Goal: Task Accomplishment & Management: Manage account settings

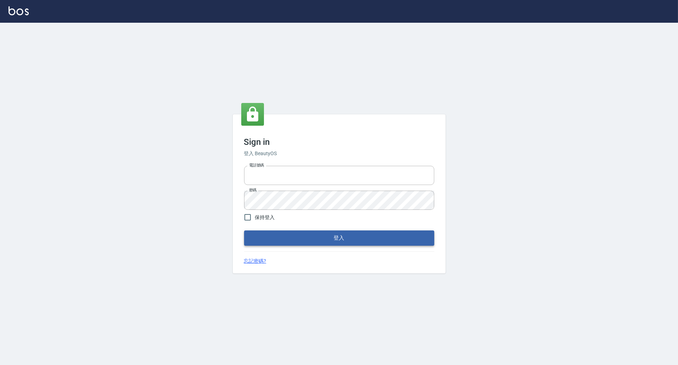
type input "0966699976"
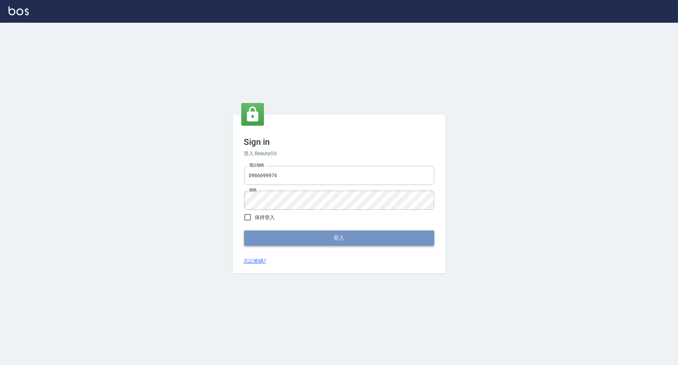
click at [281, 239] on button "登入" at bounding box center [339, 237] width 190 height 15
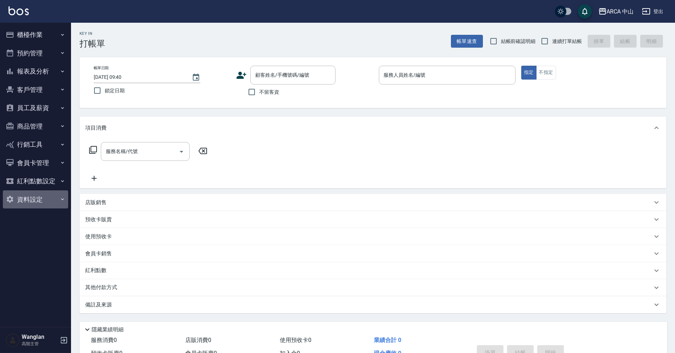
click at [19, 204] on button "資料設定" at bounding box center [35, 199] width 65 height 18
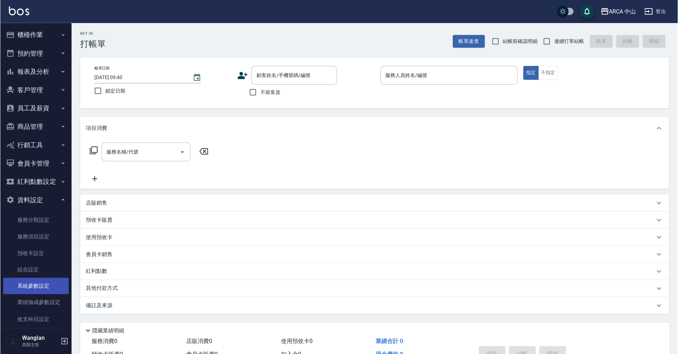
scroll to position [59, 0]
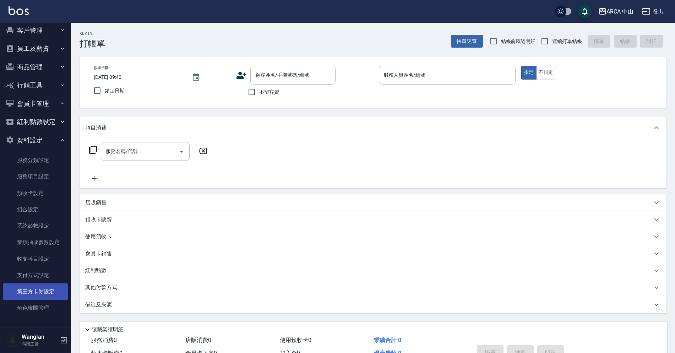
click at [35, 289] on link "第三方卡券設定" at bounding box center [35, 291] width 65 height 16
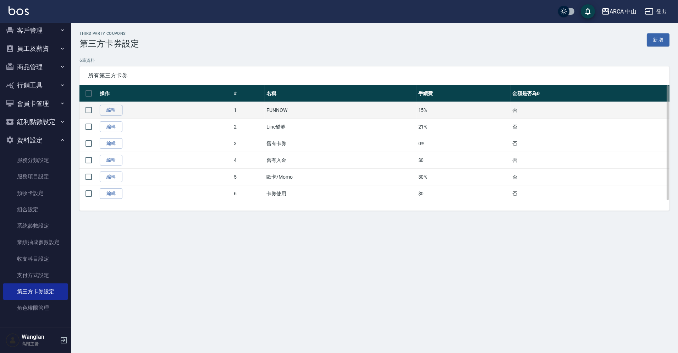
click at [106, 110] on link "編輯" at bounding box center [111, 110] width 23 height 11
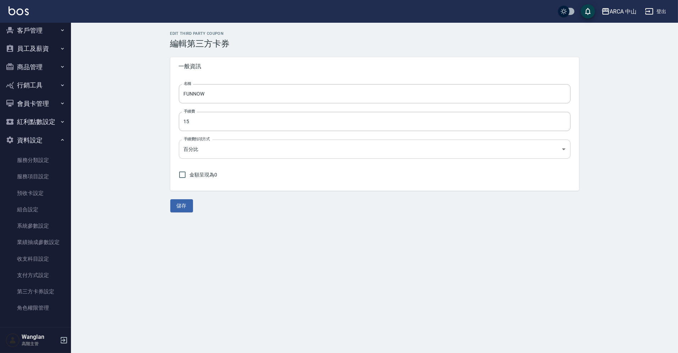
click at [203, 152] on body "ARCA 中山 登出 櫃檯作業 打帳單 帳單列表 掛單列表 座位開單 營業儀表板 現金收支登錄 高階收支登錄 材料自購登錄 每日結帳 排班表 現場電腦打卡 掃…" at bounding box center [339, 176] width 678 height 353
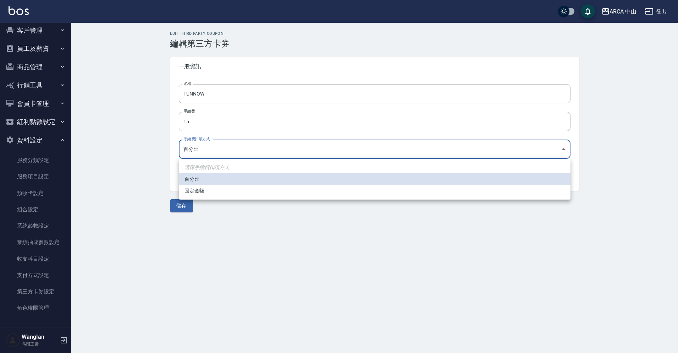
click at [133, 165] on div at bounding box center [339, 176] width 678 height 353
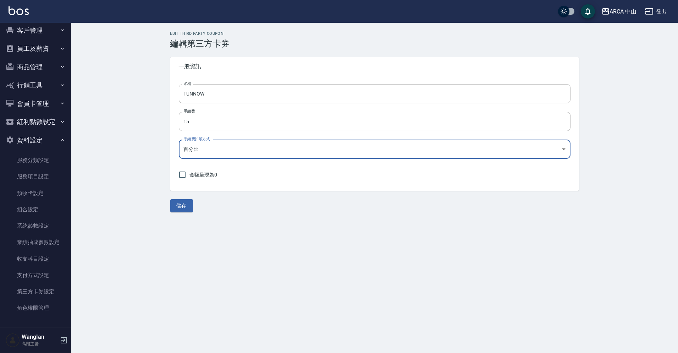
click at [133, 165] on div "Edit Third Party Coupon 編輯第三方卡券 一般資訊 名稱 FUNNOW 名稱 手續費 15 手續費 手續費扣項方式 百分比 PERCEN…" at bounding box center [374, 122] width 607 height 198
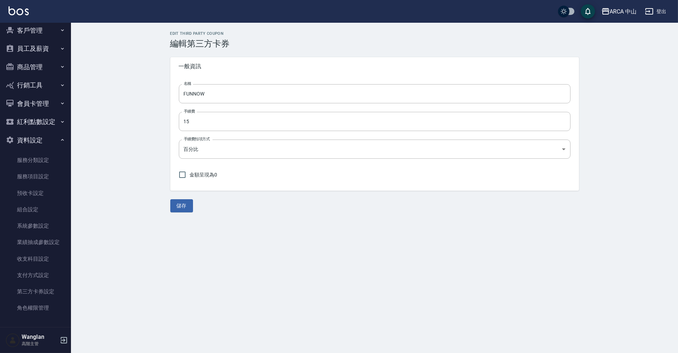
click at [260, 192] on div "Edit Third Party Coupon 編輯第三方卡券 一般資訊 名稱 FUNNOW 名稱 手續費 15 手續費 手續費扣項方式 百分比 PERCEN…" at bounding box center [375, 121] width 426 height 181
click at [279, 144] on body "ARCA 中山 登出 櫃檯作業 打帳單 帳單列表 掛單列表 座位開單 營業儀表板 現金收支登錄 高階收支登錄 材料自購登錄 每日結帳 排班表 現場電腦打卡 掃…" at bounding box center [339, 176] width 678 height 353
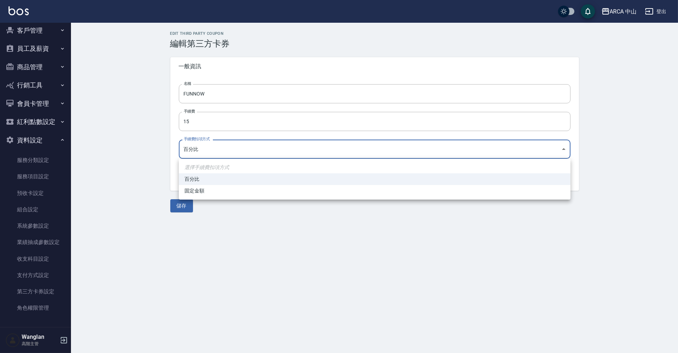
click at [110, 144] on div at bounding box center [339, 176] width 678 height 353
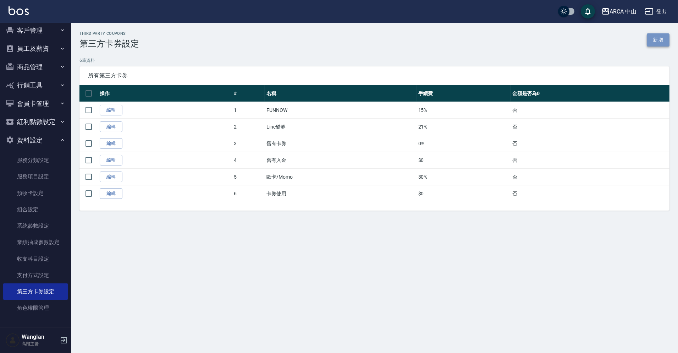
click at [664, 44] on link "新增" at bounding box center [658, 39] width 23 height 13
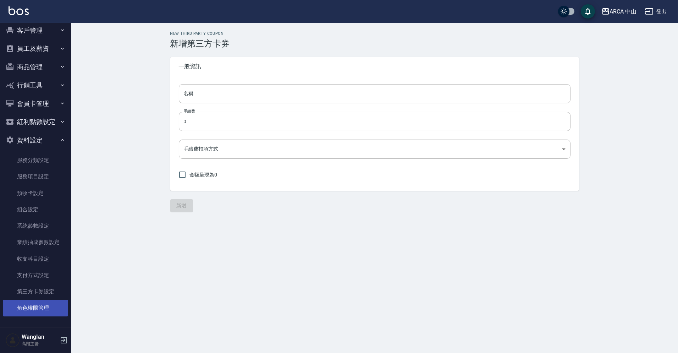
click at [29, 305] on link "角色權限管理" at bounding box center [35, 307] width 65 height 16
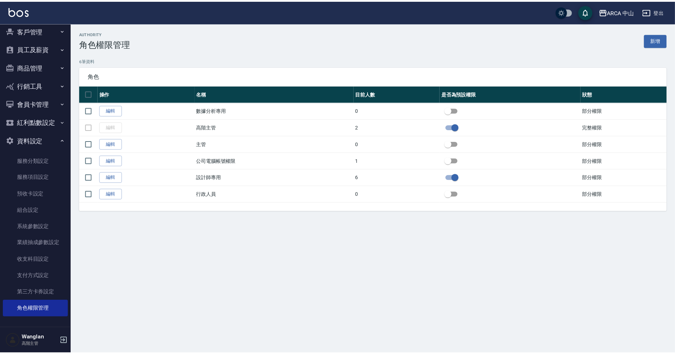
scroll to position [58, 0]
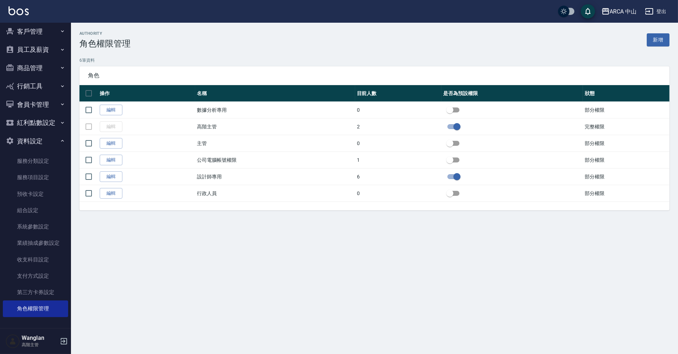
drag, startPoint x: 568, startPoint y: 30, endPoint x: 678, endPoint y: 30, distance: 109.6
click at [678, 30] on html "ARCA 中山 登出 櫃檯作業 打帳單 帳單列表 掛單列表 座位開單 營業儀表板 現金收支登錄 高階收支登錄 材料自購登錄 每日結帳 排班表 現場電腦打卡 掃…" at bounding box center [339, 177] width 678 height 354
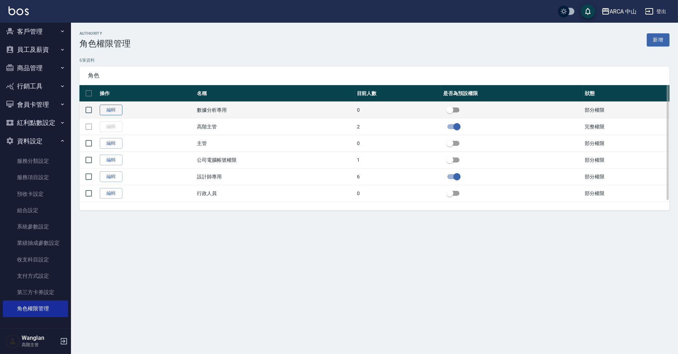
click at [110, 107] on link "編輯" at bounding box center [111, 110] width 23 height 11
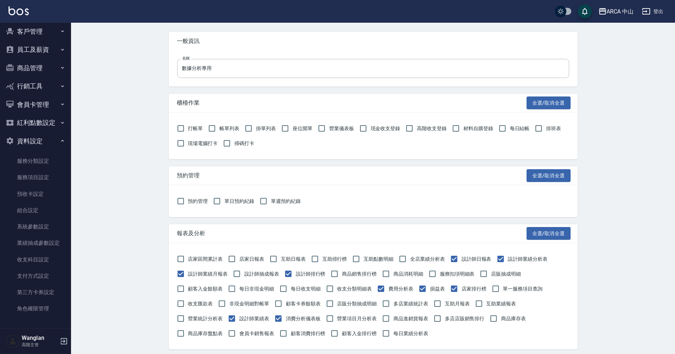
scroll to position [26, 0]
click at [40, 49] on button "員工及薪資" at bounding box center [35, 49] width 65 height 18
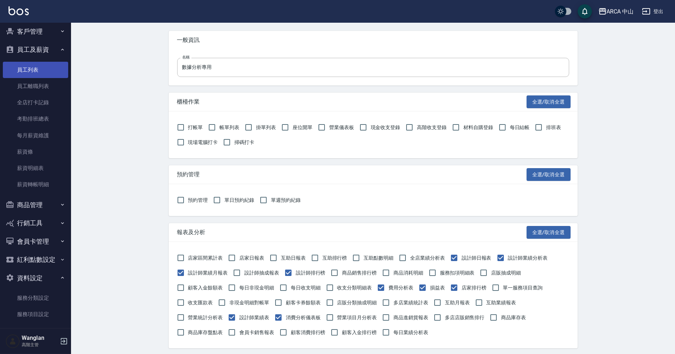
click at [40, 74] on link "員工列表" at bounding box center [35, 70] width 65 height 16
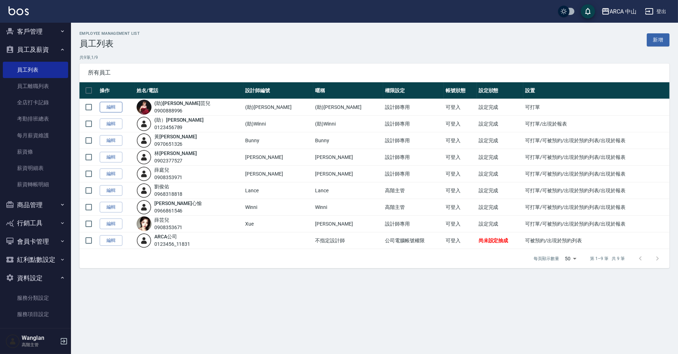
click at [113, 108] on link "編輯" at bounding box center [111, 107] width 23 height 11
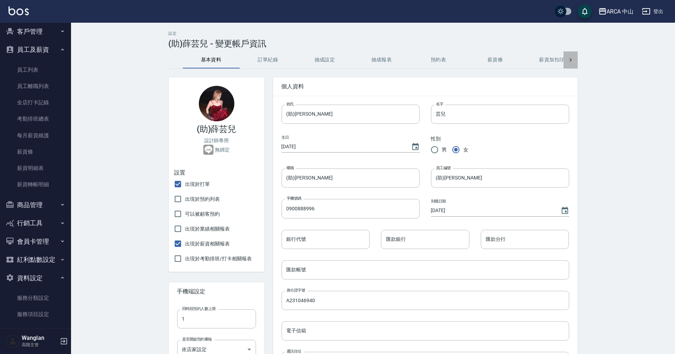
click at [571, 61] on icon at bounding box center [570, 59] width 7 height 7
click at [571, 61] on div "基本資料 訂單紀錄 抽成設定 抽成報表 預約表 薪資條 薪資加扣項 密碼與安全 打卡紀錄" at bounding box center [373, 59] width 409 height 17
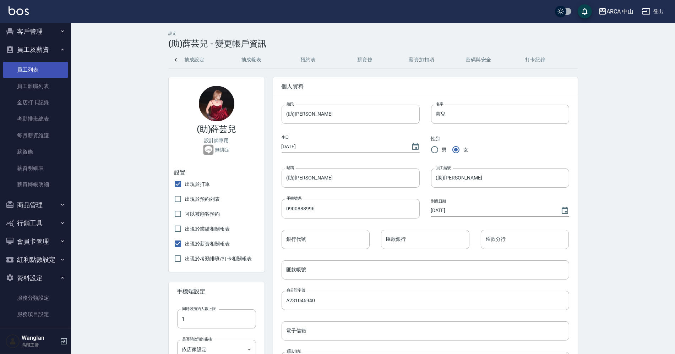
click at [39, 71] on link "員工列表" at bounding box center [35, 70] width 65 height 16
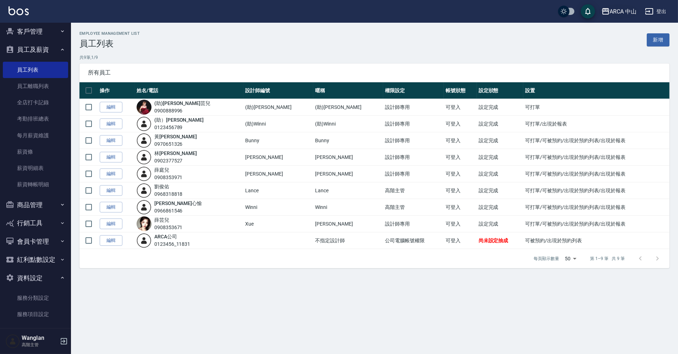
click at [618, 10] on div "ARCA 中山" at bounding box center [623, 11] width 27 height 9
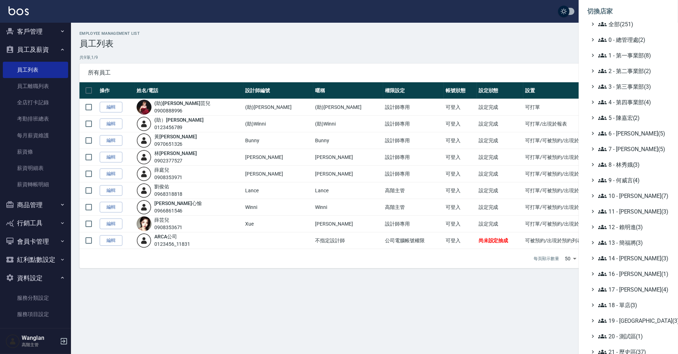
click at [109, 126] on div at bounding box center [339, 177] width 678 height 354
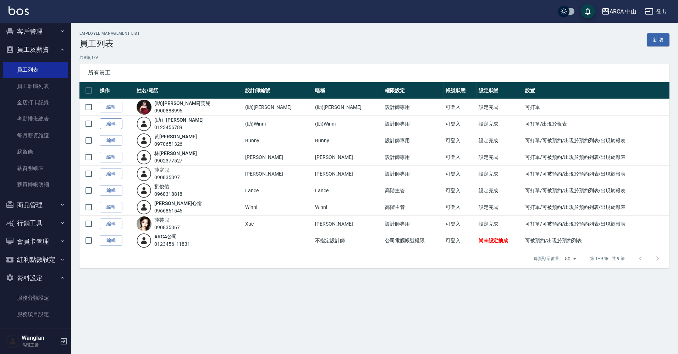
click at [109, 126] on link "編輯" at bounding box center [111, 124] width 23 height 11
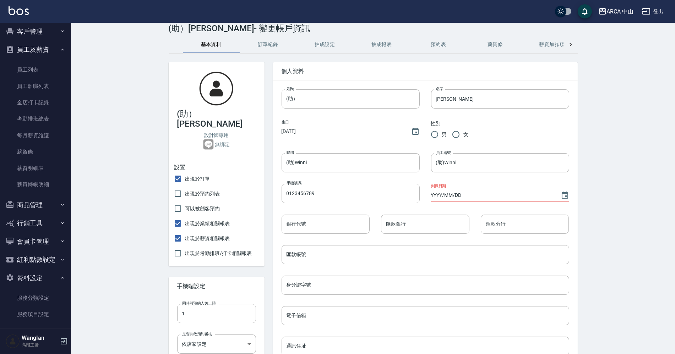
scroll to position [25, 0]
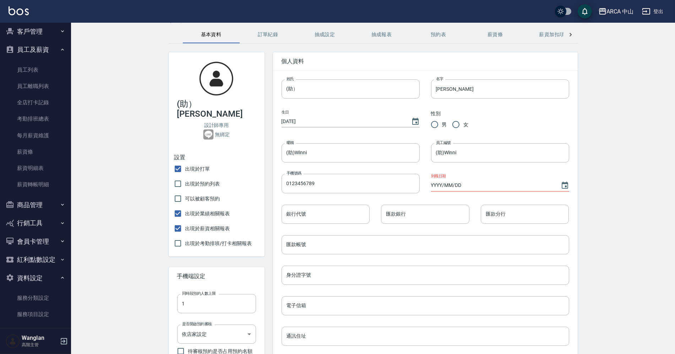
click at [577, 35] on div "設定 (助）[PERSON_NAME]- 變更帳戶資訊 基本資料 訂單紀錄 抽成設定 抽成報表 預約表 薪資條 薪資加扣項 密碼與安全 打卡紀錄 (助）[PE…" at bounding box center [373, 269] width 426 height 526
click at [575, 35] on div at bounding box center [570, 34] width 14 height 17
click at [467, 31] on button "密碼與安全" at bounding box center [478, 34] width 57 height 17
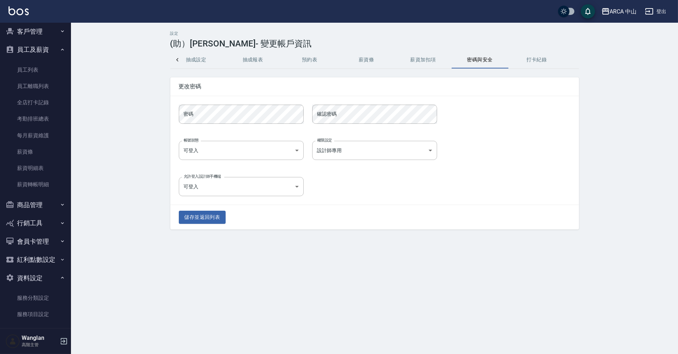
scroll to position [195, 0]
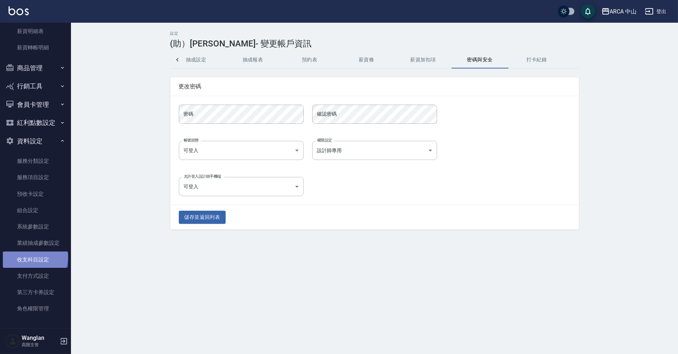
click at [34, 257] on link "收支科目設定" at bounding box center [35, 260] width 65 height 16
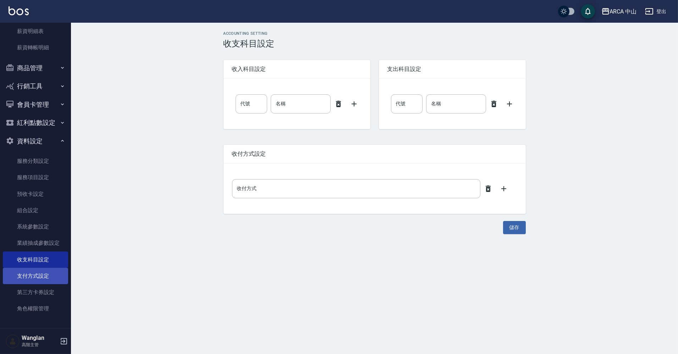
type input "0"
type input "售貨費用"
type input "0"
type input "售貨費用"
type input "零用金"
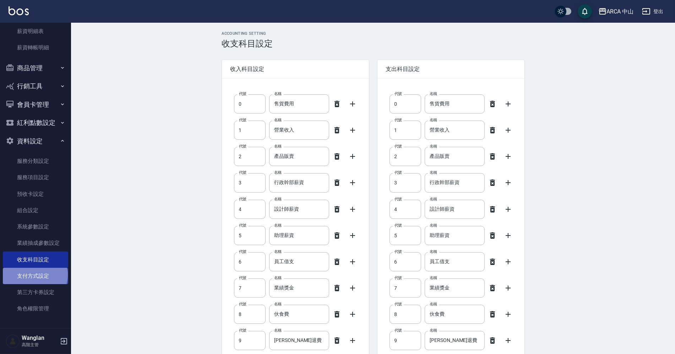
click at [34, 275] on link "支付方式設定" at bounding box center [35, 276] width 65 height 16
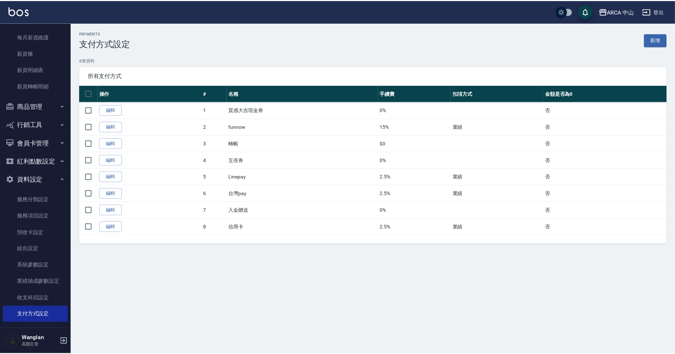
scroll to position [195, 0]
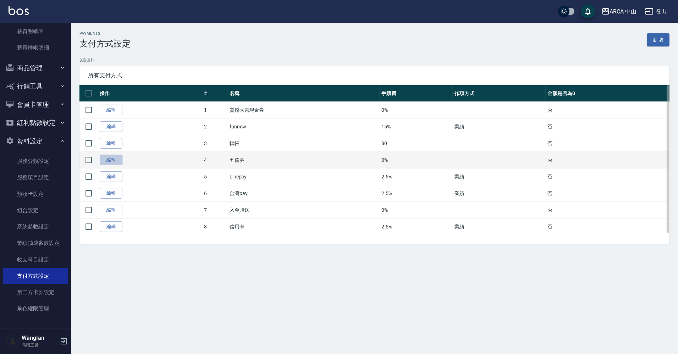
click at [107, 158] on link "編輯" at bounding box center [111, 160] width 23 height 11
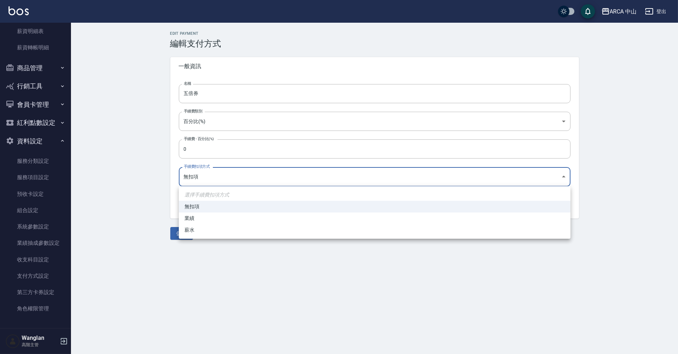
click at [201, 179] on body "ARCA 中山 登出 櫃檯作業 打帳單 帳單列表 掛單列表 座位開單 營業儀表板 現金收支登錄 高階收支登錄 材料自購登錄 每日結帳 排班表 現場電腦打卡 掃…" at bounding box center [339, 177] width 678 height 354
click at [152, 192] on div at bounding box center [339, 177] width 678 height 354
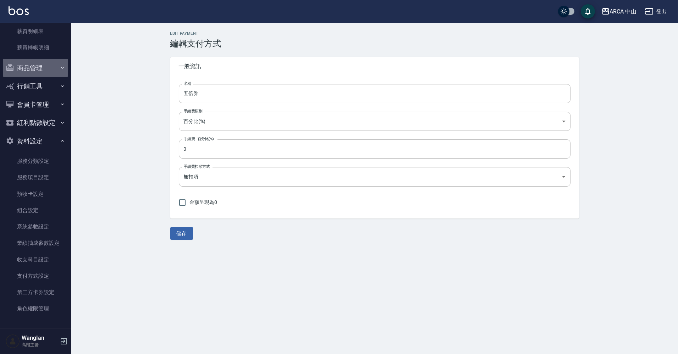
click at [60, 72] on button "商品管理" at bounding box center [35, 68] width 65 height 18
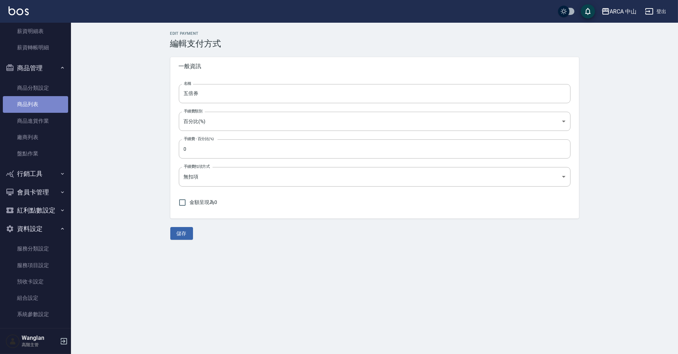
click at [52, 105] on link "商品列表" at bounding box center [35, 104] width 65 height 16
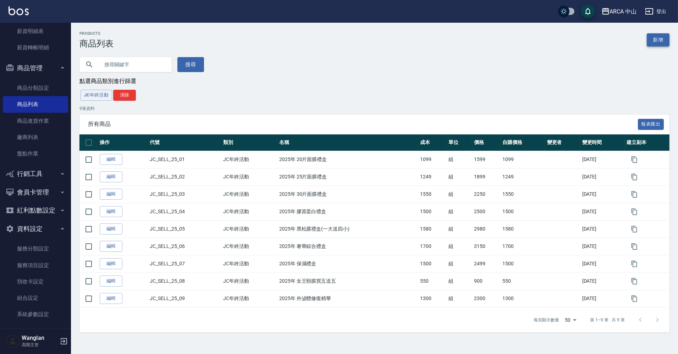
click at [656, 43] on link "新增" at bounding box center [658, 39] width 23 height 13
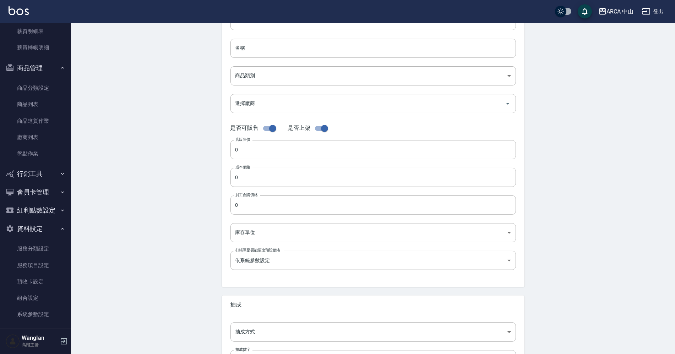
scroll to position [135, 0]
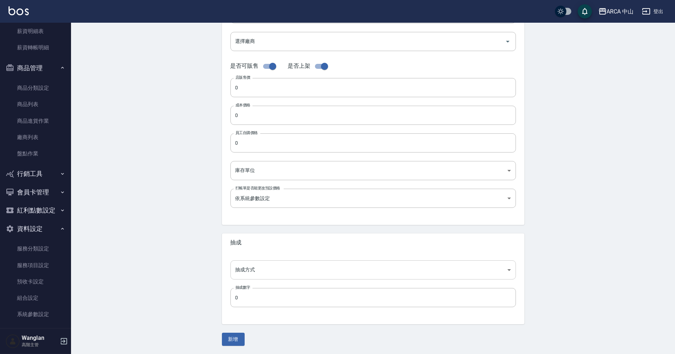
click at [260, 268] on body "ARCA 中山 登出 櫃檯作業 打帳單 帳單列表 掛單列表 座位開單 營業儀表板 現金收支登錄 高階收支登錄 材料自購登錄 每日結帳 排班表 現場電腦打卡 掃…" at bounding box center [337, 110] width 675 height 490
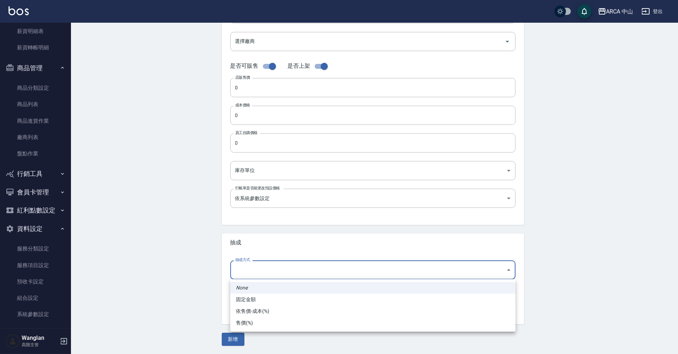
click at [234, 121] on div at bounding box center [339, 177] width 678 height 354
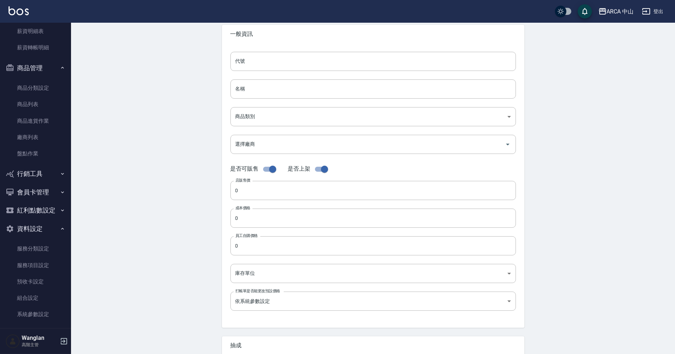
scroll to position [0, 0]
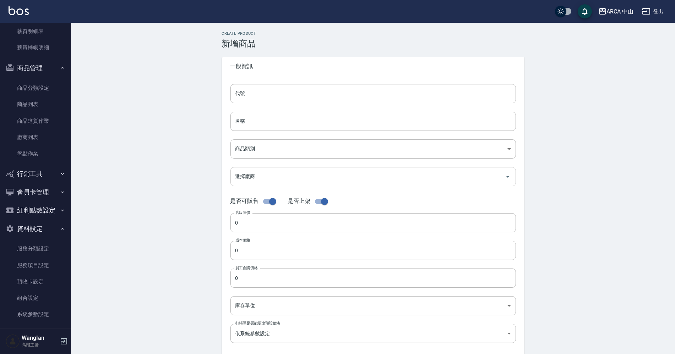
click at [251, 176] on input "選擇廠商" at bounding box center [367, 176] width 268 height 12
click at [206, 194] on div "Create Product 新增商品 一般資訊 代號 代號 名稱 名稱 商品類別 ​ 商品類別 選擇廠商 選擇廠商 是否可販售 是否上架 店販售價 0 …" at bounding box center [373, 256] width 604 height 467
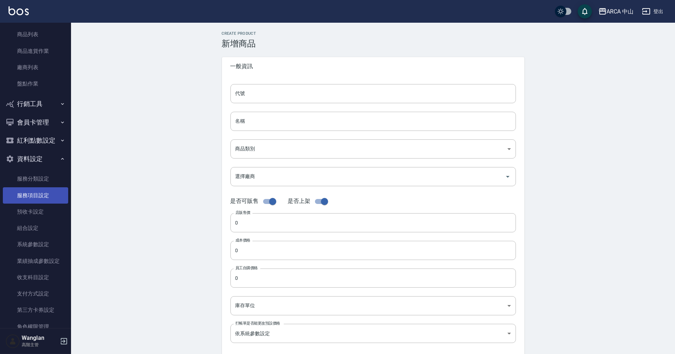
scroll to position [283, 0]
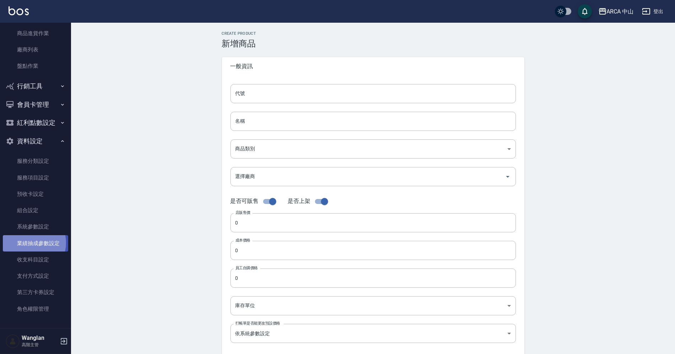
click at [28, 243] on link "業績抽成參數設定" at bounding box center [35, 243] width 65 height 16
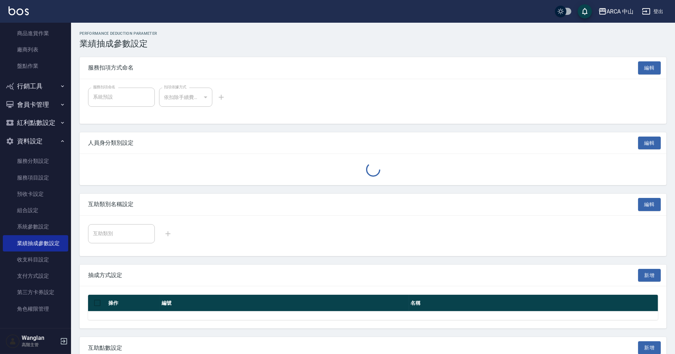
type input "1"
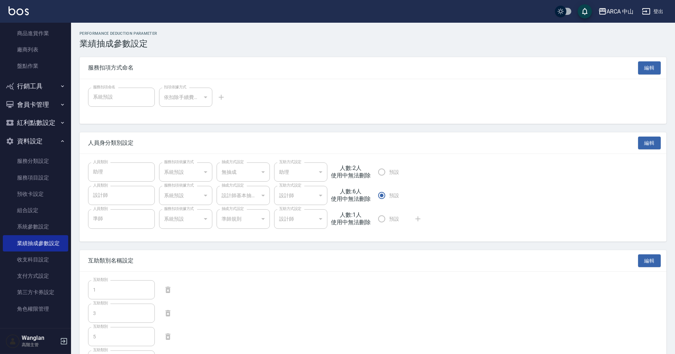
click at [89, 48] on h3 "業績抽成參數設定" at bounding box center [372, 44] width 587 height 10
click at [89, 44] on h3 "業績抽成參數設定" at bounding box center [372, 44] width 587 height 10
click at [77, 44] on div "Performance Deduction Parameter 業績抽成參數設定 服務扣項方式命名 編輯 服務扣項命名 系統預設 服務扣項命名 扣項依據方式 …" at bounding box center [373, 324] width 604 height 587
drag, startPoint x: 77, startPoint y: 44, endPoint x: 149, endPoint y: 44, distance: 72.4
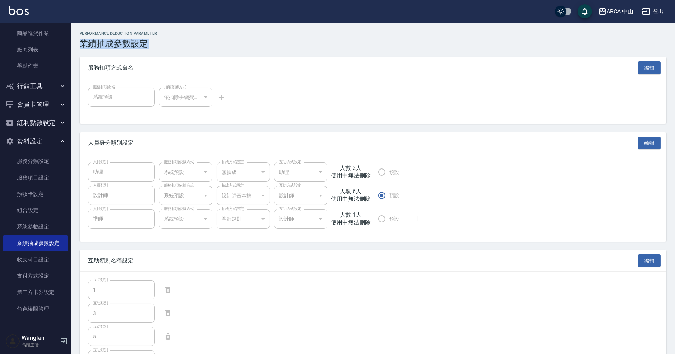
click at [149, 44] on div "Performance Deduction Parameter 業績抽成參數設定 服務扣項方式命名 編輯 服務扣項命名 系統預設 服務扣項命名 扣項依據方式 …" at bounding box center [373, 324] width 604 height 587
copy h3 "業績抽成參數設定"
